Goal: Information Seeking & Learning: Learn about a topic

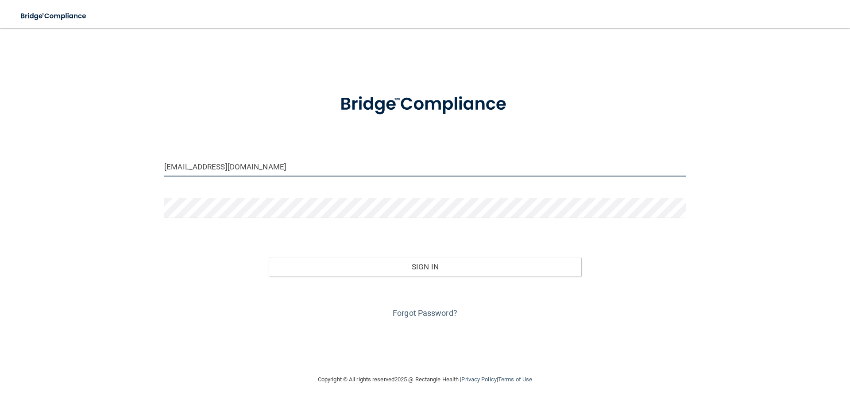
drag, startPoint x: 173, startPoint y: 170, endPoint x: 140, endPoint y: 150, distance: 38.5
click at [140, 150] on div "[EMAIL_ADDRESS][DOMAIN_NAME] Invalid email/password. You don't have permission …" at bounding box center [425, 201] width 814 height 328
drag, startPoint x: 178, startPoint y: 166, endPoint x: 162, endPoint y: 160, distance: 16.7
click at [162, 160] on div "[EMAIL_ADDRESS][DOMAIN_NAME]" at bounding box center [425, 170] width 534 height 27
type input "[PERSON_NAME][EMAIL_ADDRESS][DOMAIN_NAME]"
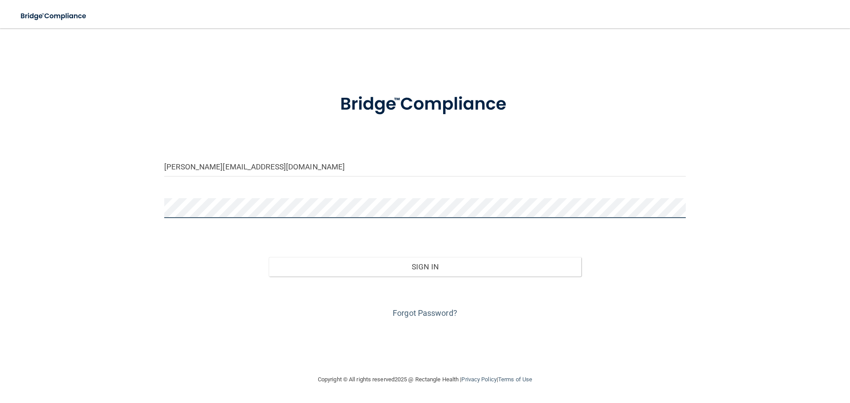
click at [153, 180] on div "[PERSON_NAME][EMAIL_ADDRESS][DOMAIN_NAME] Invalid email/password. You don't hav…" at bounding box center [425, 201] width 814 height 328
click at [269, 257] on button "Sign In" at bounding box center [425, 266] width 313 height 19
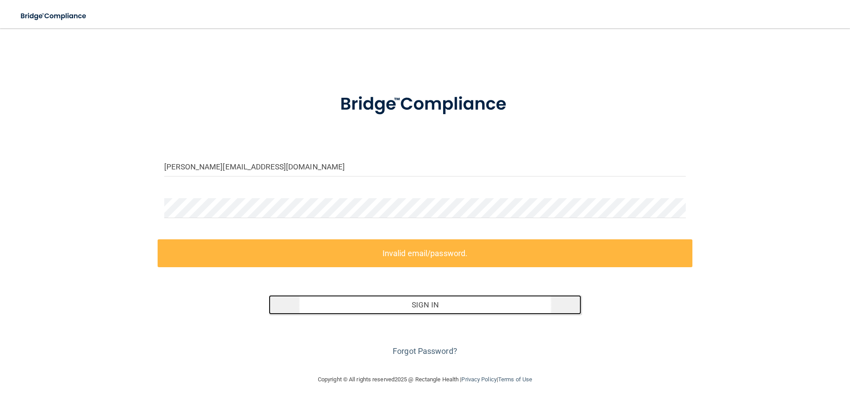
click at [428, 308] on button "Sign In" at bounding box center [425, 304] width 313 height 19
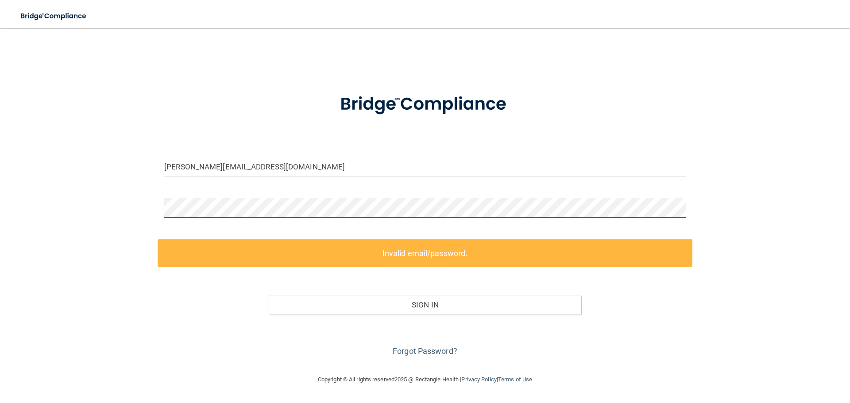
click at [130, 171] on div "[PERSON_NAME][EMAIL_ADDRESS][DOMAIN_NAME] Invalid email/password. You don't hav…" at bounding box center [425, 201] width 814 height 328
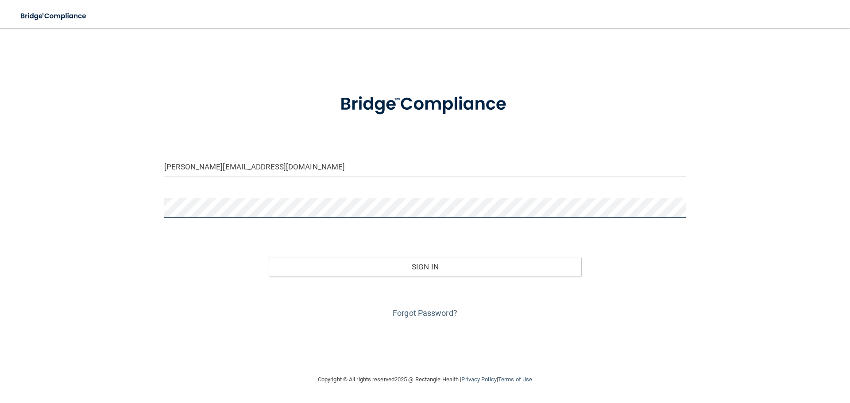
click at [269, 257] on button "Sign In" at bounding box center [425, 266] width 313 height 19
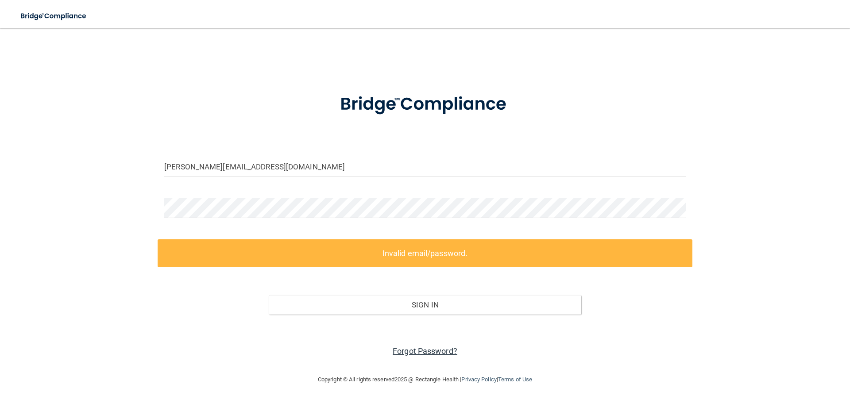
click at [433, 350] on link "Forgot Password?" at bounding box center [424, 350] width 65 height 9
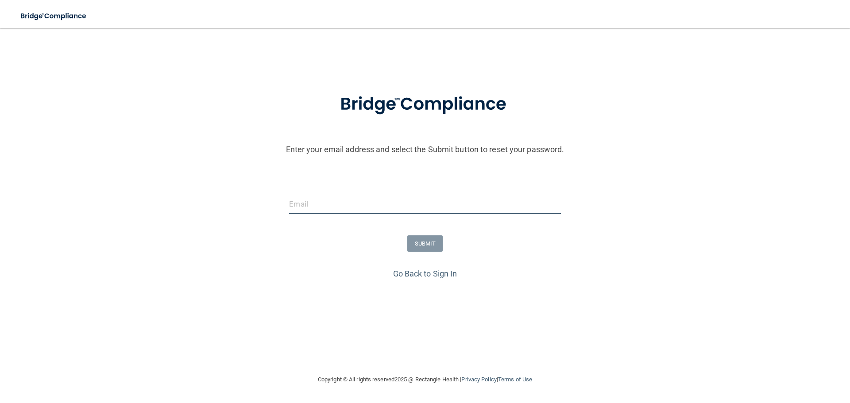
click at [315, 200] on input "email" at bounding box center [424, 204] width 271 height 20
type input "[PERSON_NAME][EMAIL_ADDRESS][DOMAIN_NAME]"
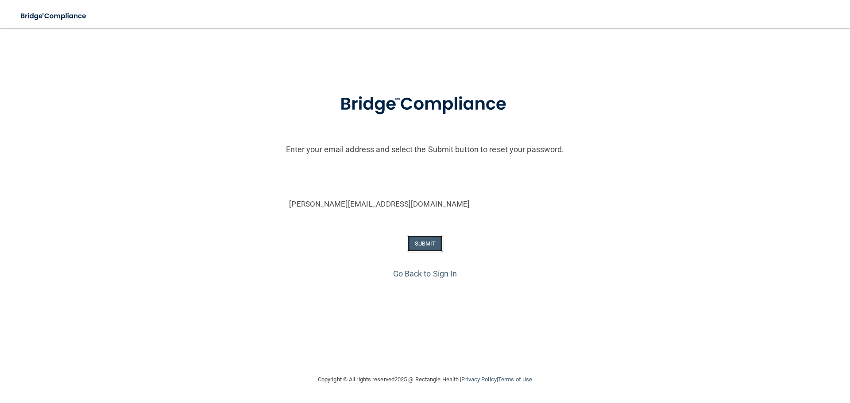
click at [423, 243] on button "SUBMIT" at bounding box center [425, 243] width 36 height 16
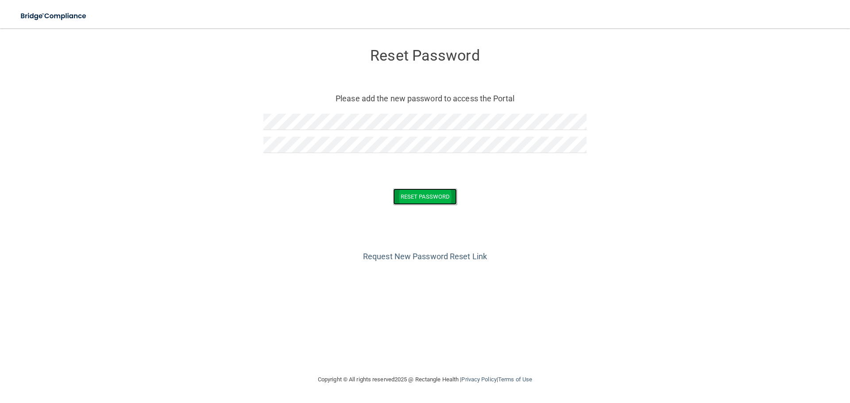
click at [446, 195] on button "Reset Password" at bounding box center [425, 196] width 64 height 16
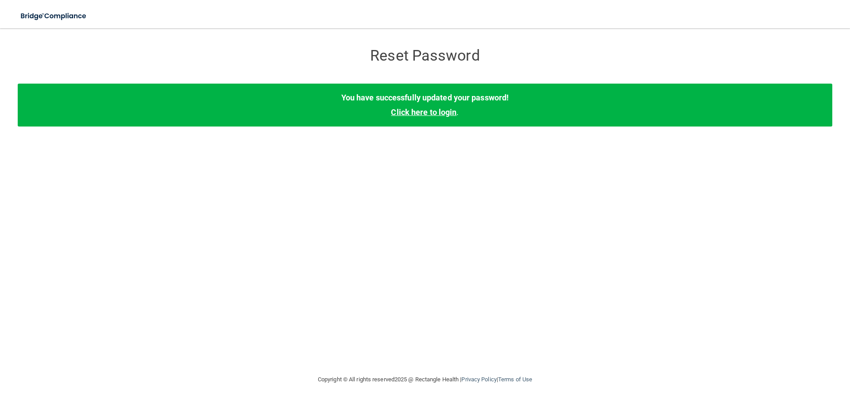
click at [417, 111] on link "Click here to login" at bounding box center [423, 112] width 65 height 9
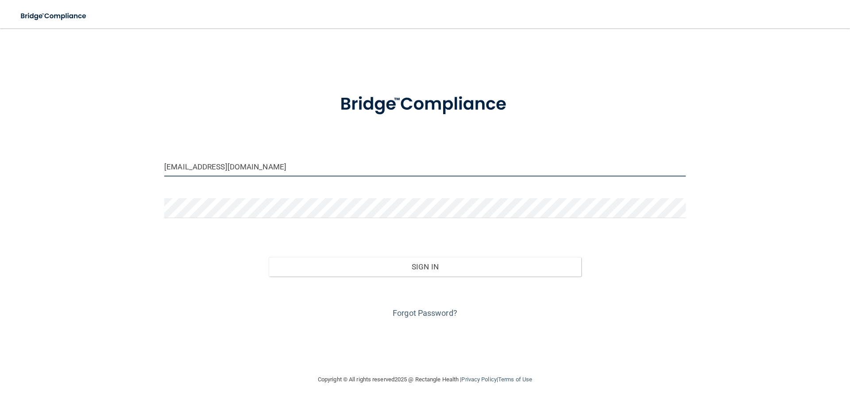
drag, startPoint x: 176, startPoint y: 168, endPoint x: 106, endPoint y: 141, distance: 75.2
click at [106, 141] on div "[EMAIL_ADDRESS][DOMAIN_NAME] Invalid email/password. You don't have permission …" at bounding box center [425, 201] width 814 height 328
type input "[PERSON_NAME][EMAIL_ADDRESS][DOMAIN_NAME]"
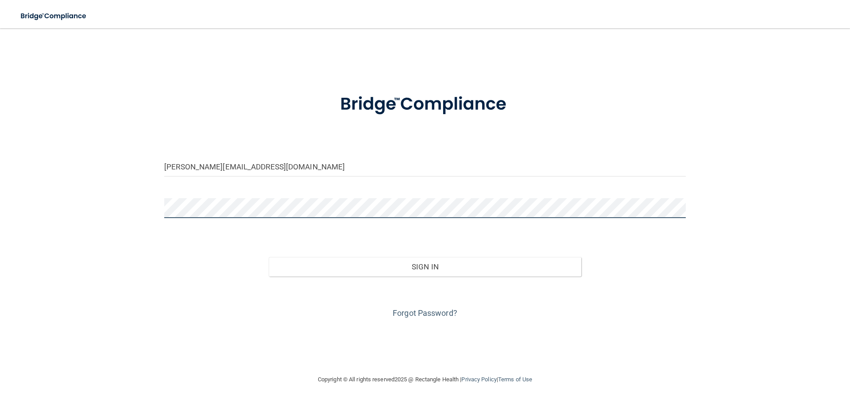
click at [108, 195] on div "[PERSON_NAME][EMAIL_ADDRESS][DOMAIN_NAME] Invalid email/password. You don't hav…" at bounding box center [425, 201] width 814 height 328
click at [269, 257] on button "Sign In" at bounding box center [425, 266] width 313 height 19
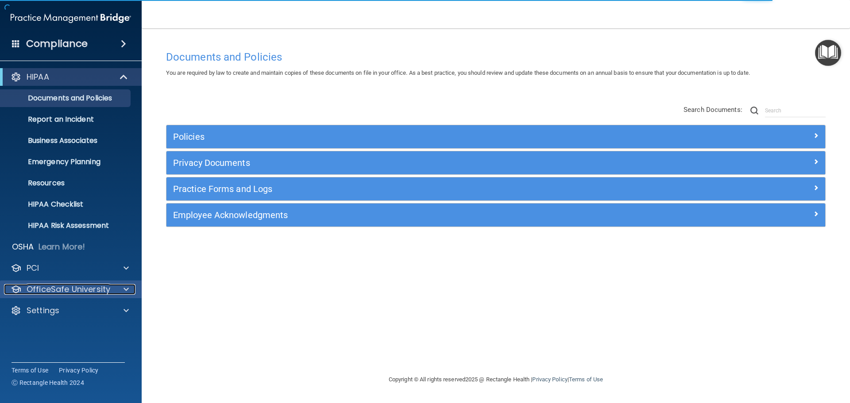
click at [101, 288] on p "OfficeSafe University" at bounding box center [69, 289] width 84 height 11
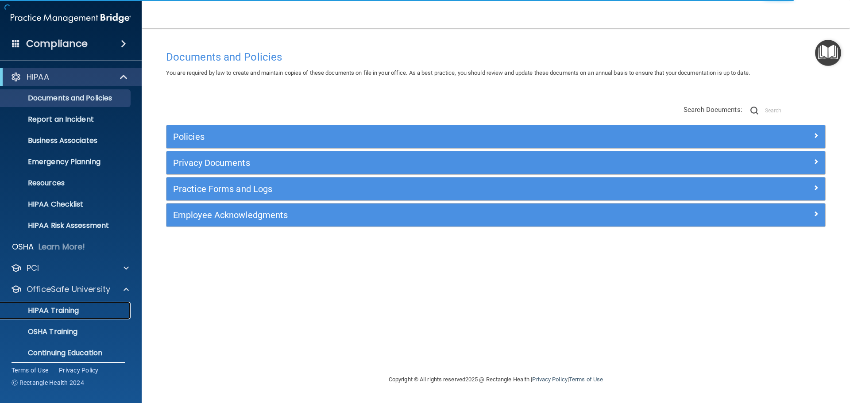
click at [82, 310] on div "HIPAA Training" at bounding box center [66, 310] width 121 height 9
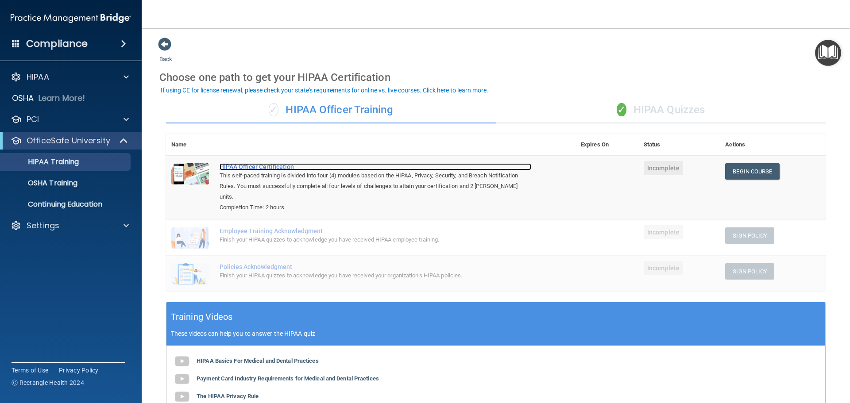
click at [234, 165] on div "HIPAA Officer Certification" at bounding box center [374, 166] width 311 height 7
